Goal: Communication & Community: Answer question/provide support

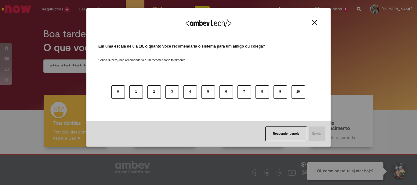
click at [316, 22] on img "Close" at bounding box center [314, 22] width 5 height 5
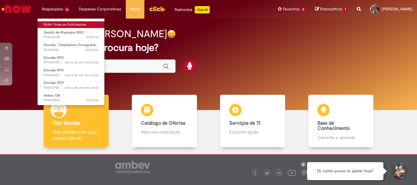
click at [57, 26] on link "Exibir Todas as Solicitações" at bounding box center [71, 24] width 67 height 7
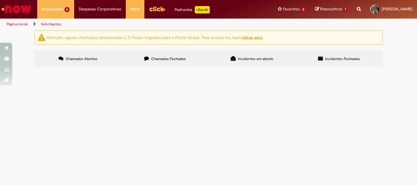
scroll to position [30, 0]
click at [0, 0] on span "Boa tarde! Fui ao banco Santander daqui de Fortaleza-CE fazer um consignado par…" at bounding box center [0, 0] width 0 height 0
click at [269, 57] on span "Incidentes em aberto" at bounding box center [255, 58] width 35 height 5
click at [180, 57] on span "Chamados Fechados" at bounding box center [168, 58] width 35 height 5
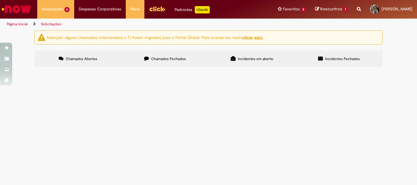
click at [335, 57] on span "Incidentes Fechados" at bounding box center [342, 58] width 35 height 5
click at [252, 56] on span "Incidentes em aberto" at bounding box center [255, 58] width 35 height 5
click at [167, 60] on span "Chamados Fechados" at bounding box center [168, 58] width 35 height 5
click at [82, 57] on span "Chamados Abertos" at bounding box center [82, 58] width 32 height 5
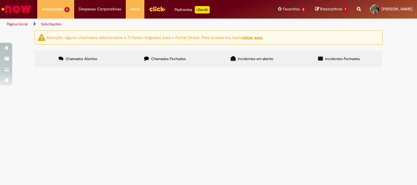
click at [0, 0] on td at bounding box center [0, 0] width 0 height 0
click at [0, 0] on span "Gestão de Afastados INSS" at bounding box center [0, 0] width 0 height 0
click at [0, 0] on td at bounding box center [0, 0] width 0 height 0
click at [18, 69] on div "Atenção: alguns chamados relacionados a T.I foram migrados para o Portal Global…" at bounding box center [208, 49] width 417 height 38
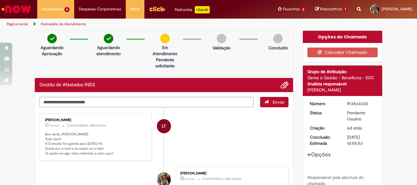
scroll to position [30, 0]
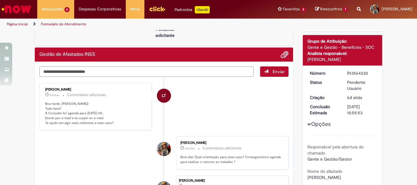
click at [101, 71] on textarea "Digite sua mensagem aqui..." at bounding box center [146, 71] width 214 height 10
type textarea "**********"
click at [266, 72] on span "Enviar" at bounding box center [274, 71] width 28 height 10
